Goal: Task Accomplishment & Management: Manage account settings

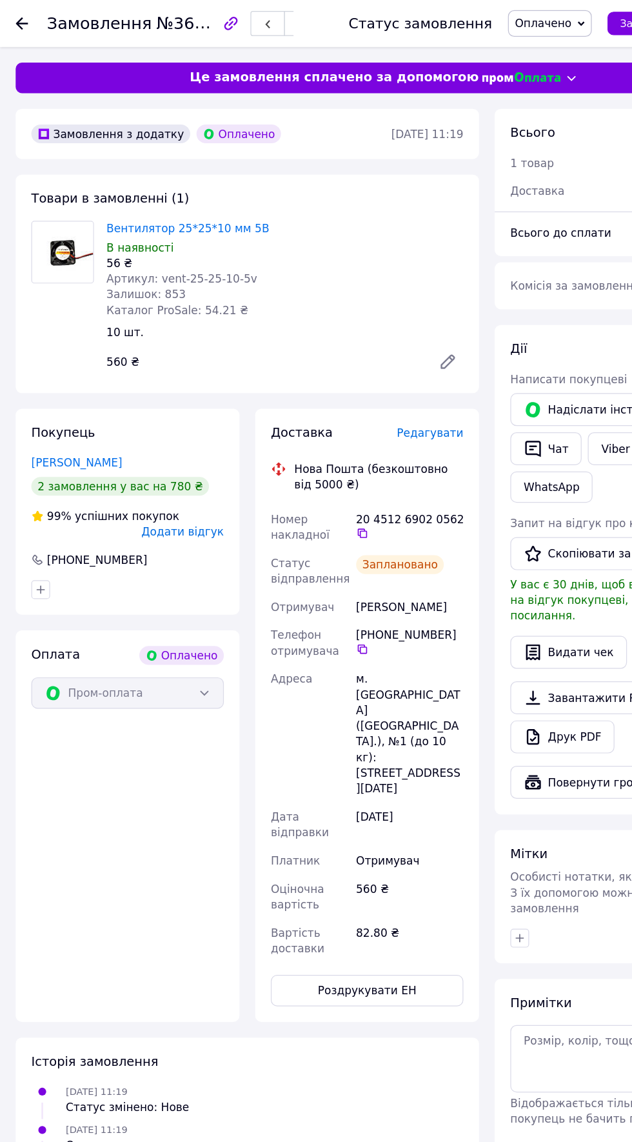
click at [18, 19] on use at bounding box center [18, 19] width 10 height 10
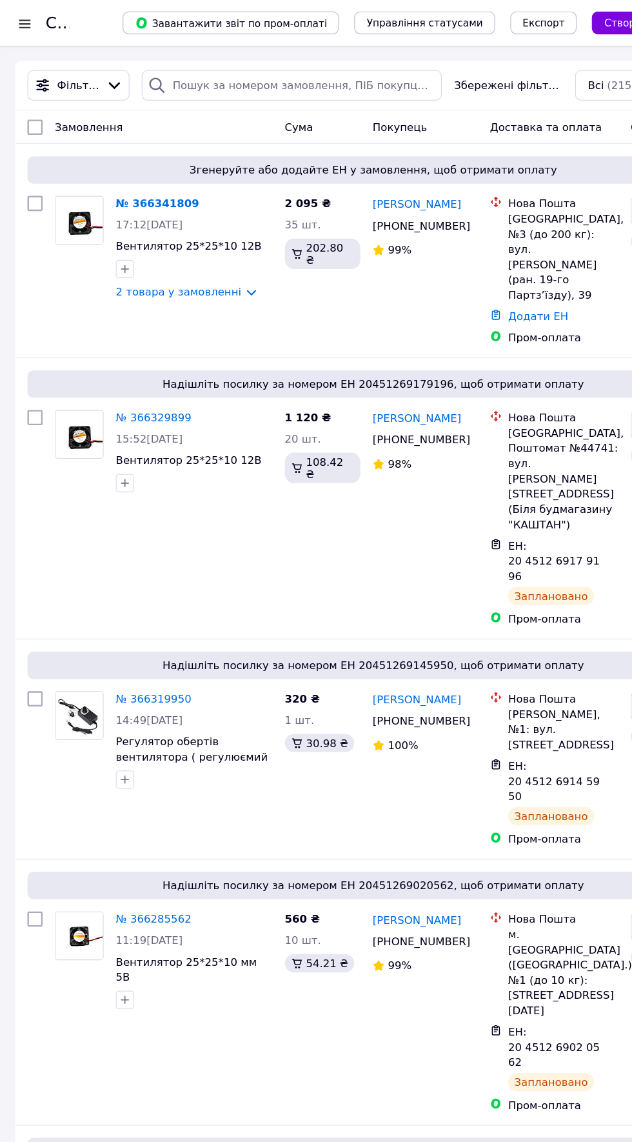
click at [138, 172] on link "№ 366341809" at bounding box center [133, 172] width 70 height 10
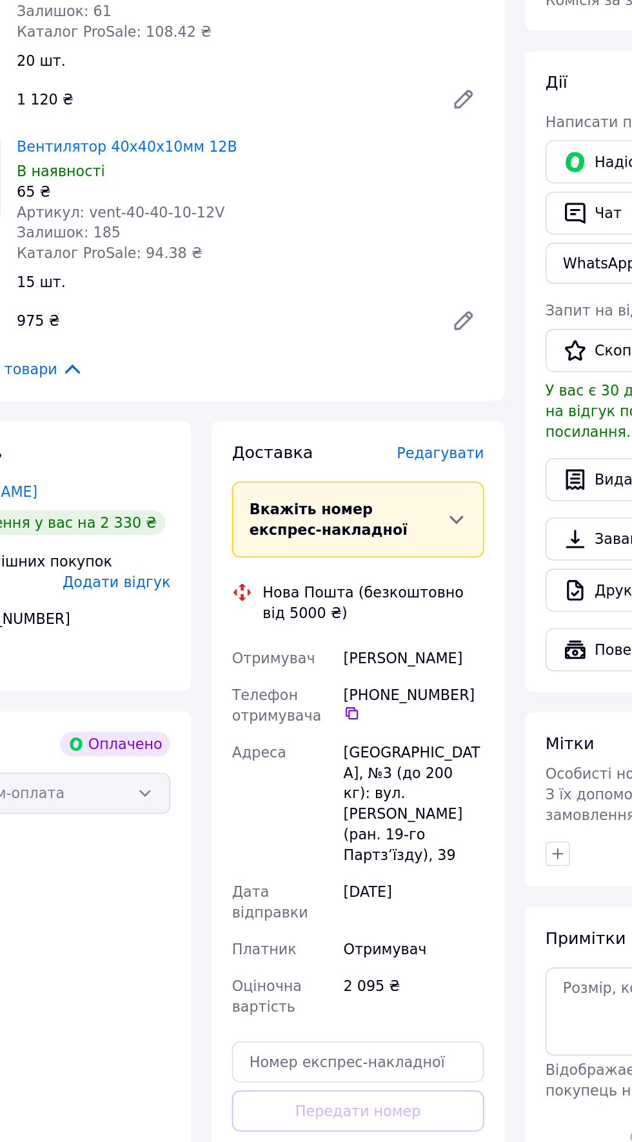
click at [364, 518] on span "Редагувати" at bounding box center [354, 521] width 55 height 10
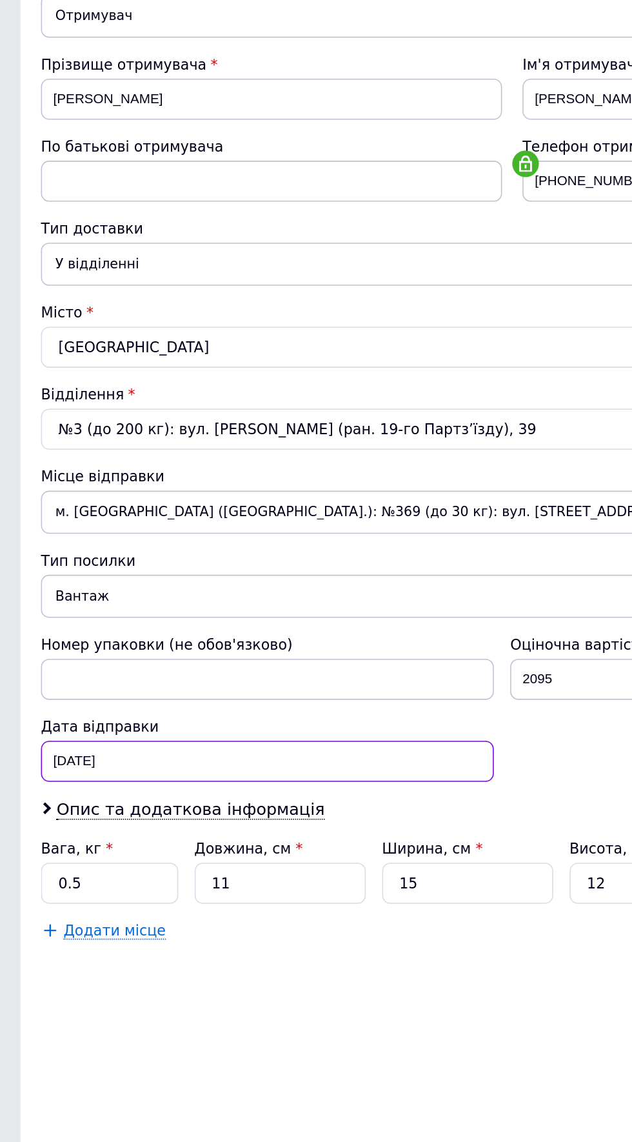
click at [234, 601] on div "[DATE] < 2025 > < Октябрь > Пн Вт Ср Чт Пт Сб Вс 29 30 1 2 3 4 5 6 7 8 9 10 11 …" at bounding box center [168, 602] width 285 height 26
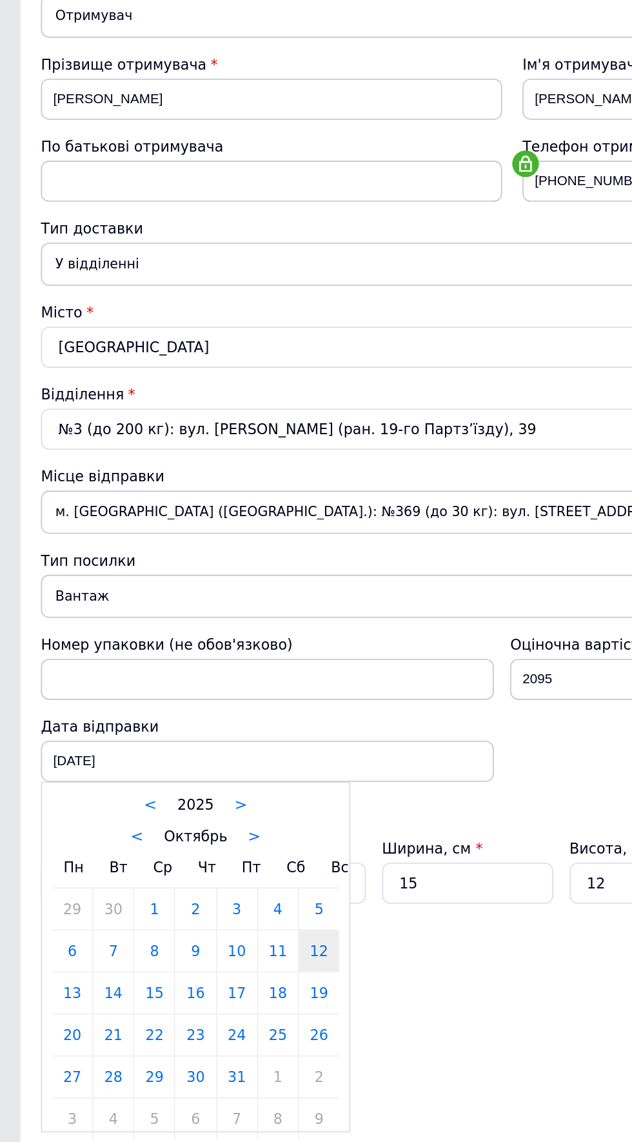
click at [49, 746] on link "13" at bounding box center [45, 747] width 25 height 26
type input "[DATE]"
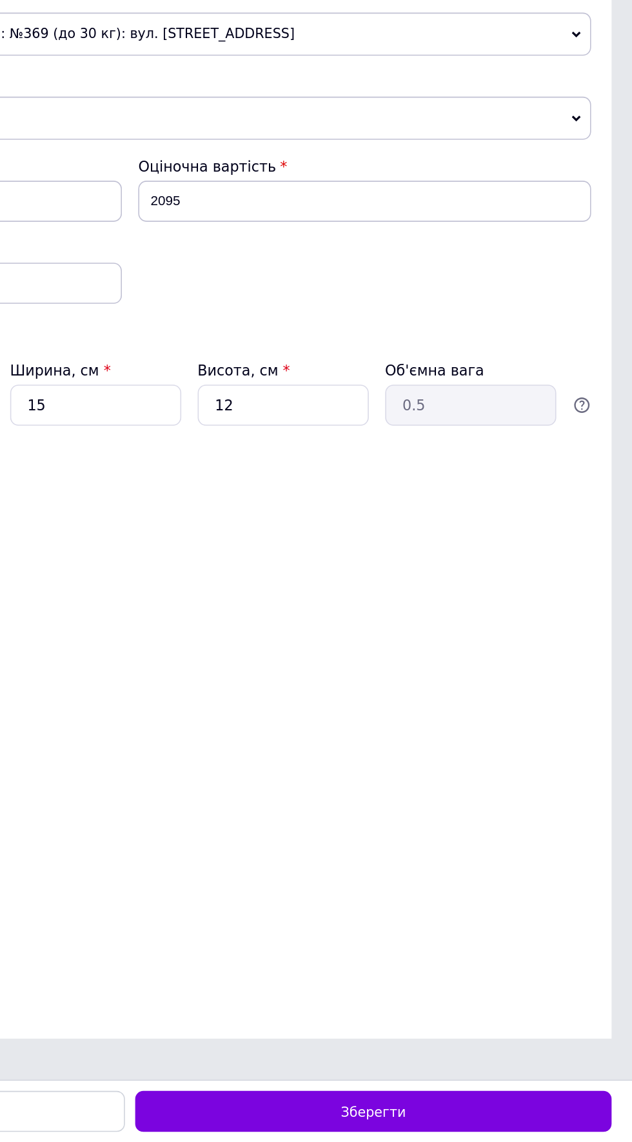
click at [532, 1125] on div "Зберегти" at bounding box center [469, 1123] width 300 height 26
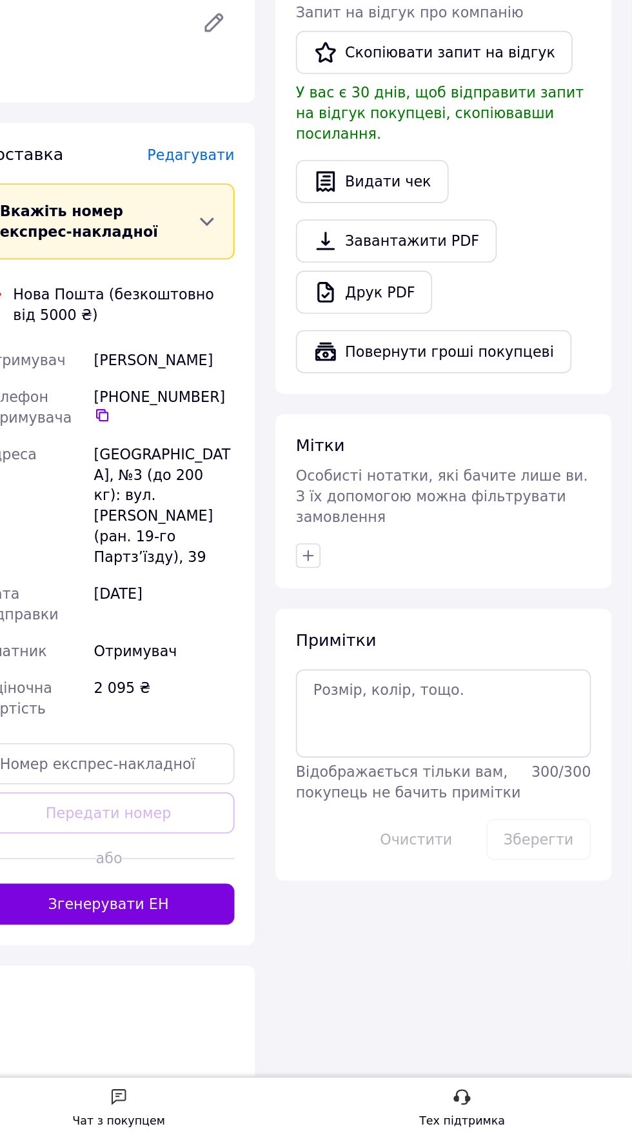
click at [362, 991] on button "Згенерувати ЕН" at bounding box center [302, 993] width 159 height 26
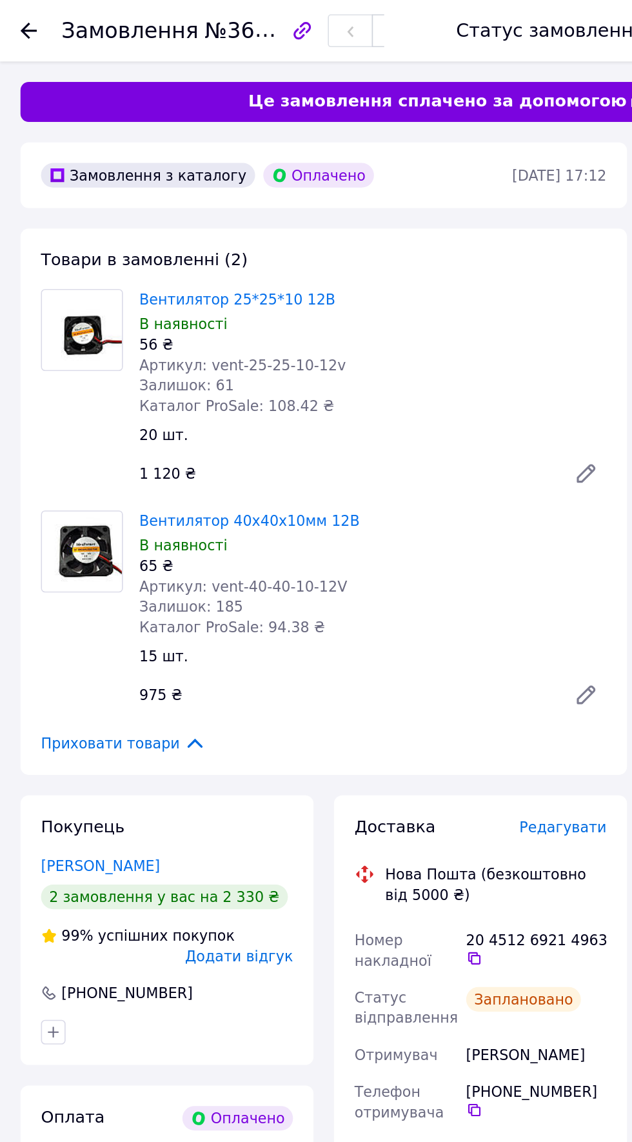
click at [14, 19] on use at bounding box center [18, 19] width 10 height 10
